Goal: Task Accomplishment & Management: Manage account settings

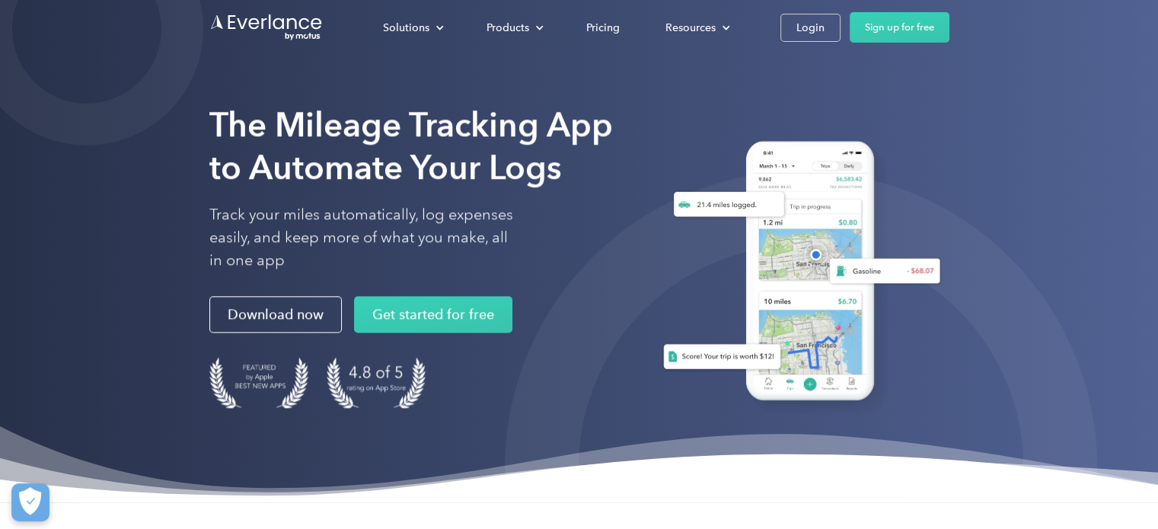
click at [806, 12] on div "Solutions For companies Easy vehicle reimbursements For self-employed Maximize …" at bounding box center [654, 27] width 589 height 30
click at [806, 15] on link "Login" at bounding box center [810, 28] width 60 height 28
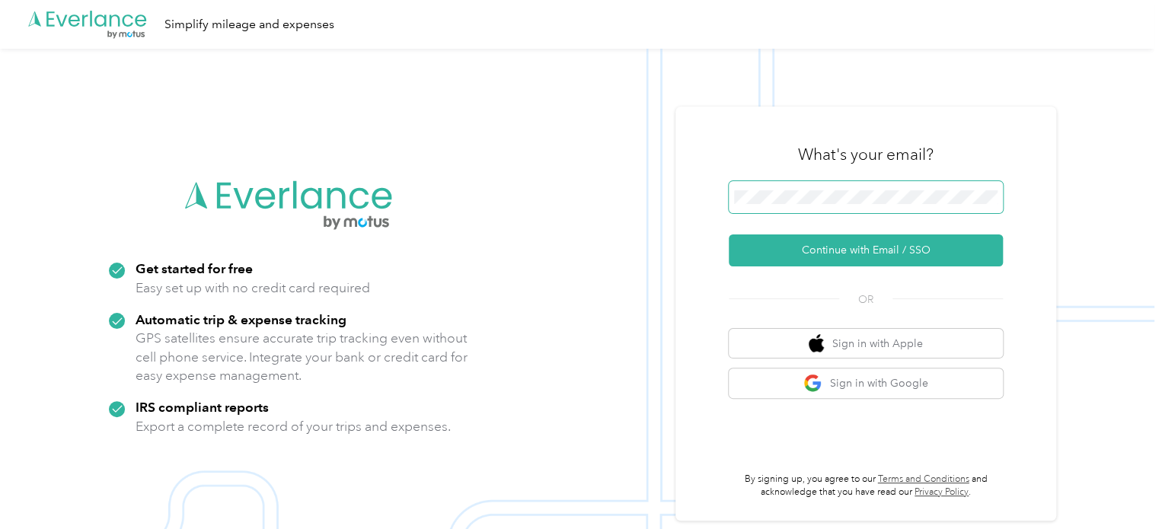
click at [955, 185] on span at bounding box center [866, 197] width 274 height 32
click at [922, 185] on span at bounding box center [866, 197] width 274 height 32
click at [729, 235] on button "Continue with Email / SSO" at bounding box center [866, 251] width 274 height 32
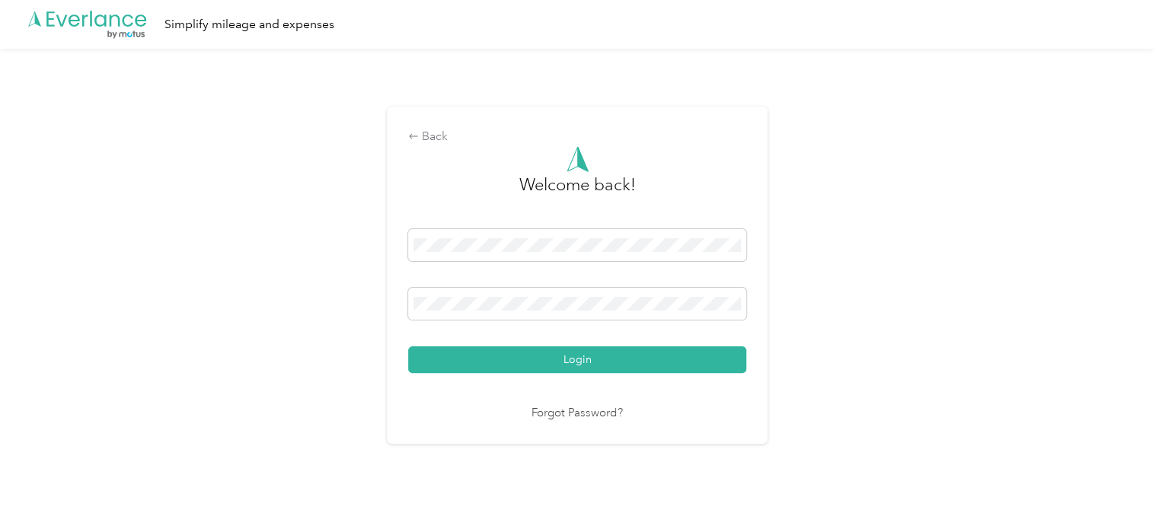
click at [408, 346] on button "Login" at bounding box center [577, 359] width 338 height 27
